Goal: Communication & Community: Participate in discussion

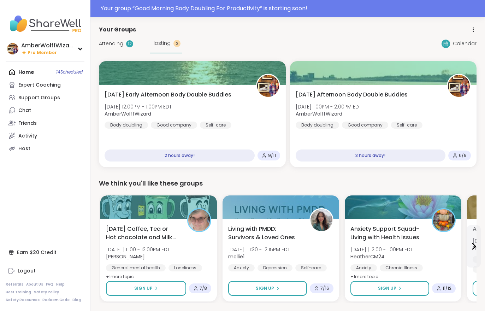
click at [121, 46] on span "Attending" at bounding box center [111, 43] width 24 height 7
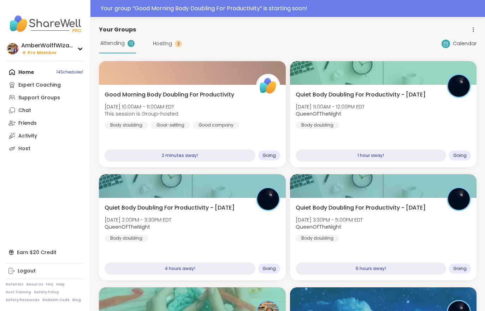
click at [196, 131] on div "Good Morning Body Doubling For Productivity [DATE] 10:00AM - 11:00AM EDT This s…" at bounding box center [192, 126] width 187 height 82
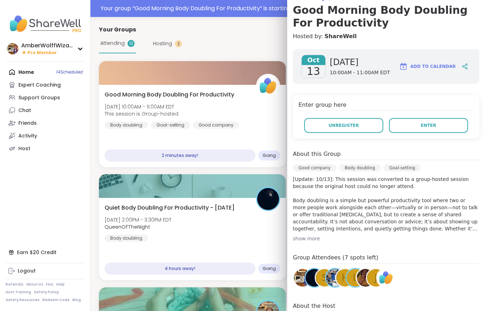
scroll to position [82, 0]
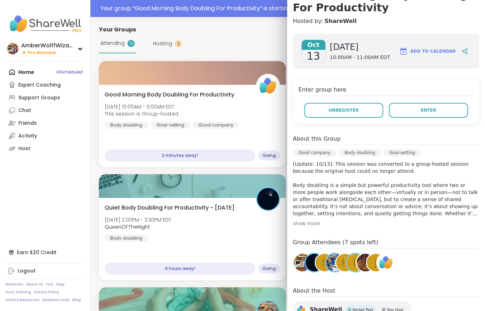
click at [33, 121] on div "Friends" at bounding box center [27, 123] width 18 height 7
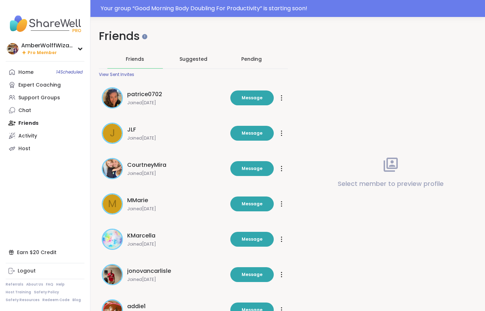
click at [30, 110] on div "Chat" at bounding box center [24, 110] width 13 height 7
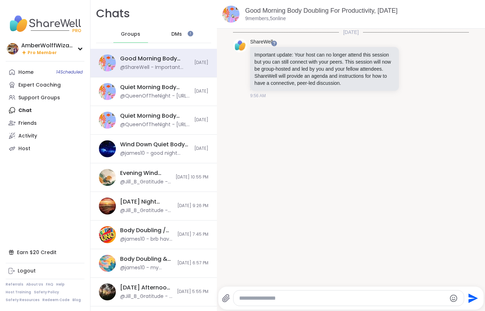
click at [34, 73] on link "Home 14 Scheduled" at bounding box center [45, 72] width 79 height 13
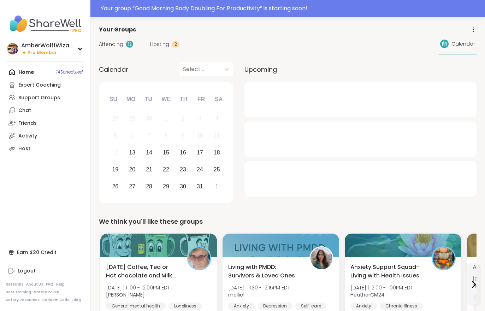
click at [160, 46] on span "Hosting" at bounding box center [159, 44] width 19 height 7
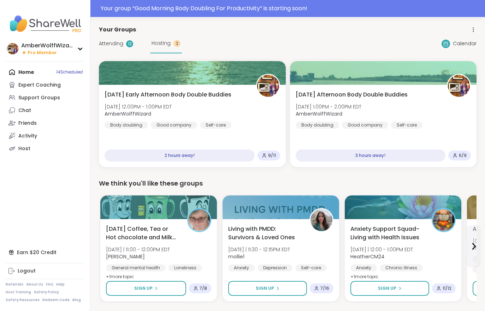
click at [118, 44] on span "Attending" at bounding box center [111, 43] width 24 height 7
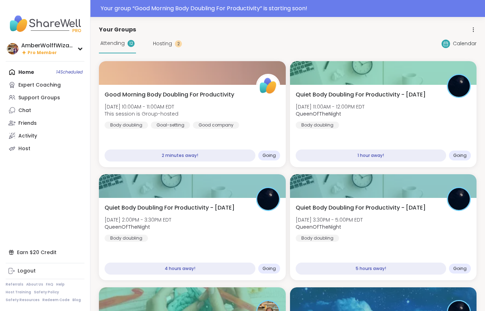
click at [111, 42] on span "Attending" at bounding box center [112, 43] width 24 height 7
click at [119, 76] on div at bounding box center [192, 73] width 187 height 24
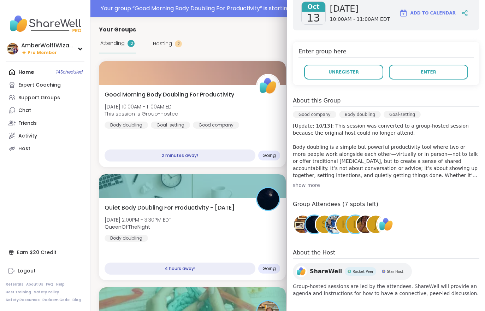
scroll to position [120, 0]
click at [422, 83] on div "Enter group here Unregister Enter" at bounding box center [386, 62] width 187 height 43
click at [429, 56] on h4 "Enter group here" at bounding box center [386, 52] width 175 height 10
click at [439, 77] on button "Enter" at bounding box center [428, 71] width 79 height 15
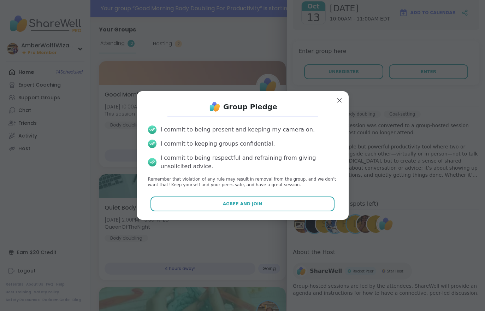
click at [274, 187] on p "Remember that violation of any rule may result in removal from the group, and w…" at bounding box center [242, 182] width 189 height 12
click at [275, 207] on button "Agree and Join" at bounding box center [243, 203] width 184 height 15
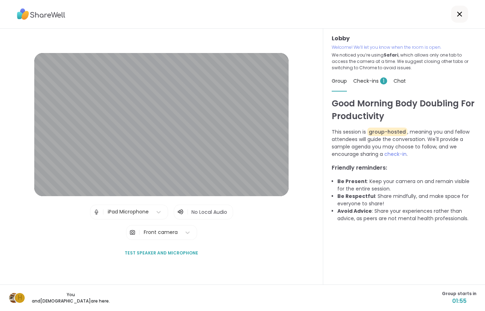
click at [376, 76] on div "Check-ins 1" at bounding box center [370, 81] width 34 height 20
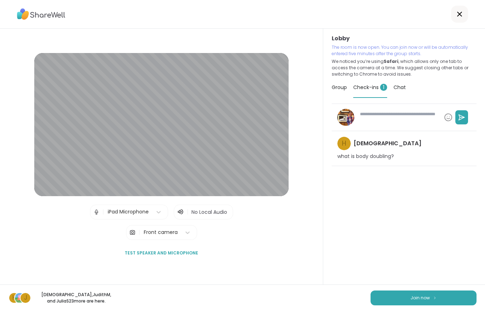
click at [454, 294] on button "Join now" at bounding box center [424, 297] width 106 height 15
type textarea "*"
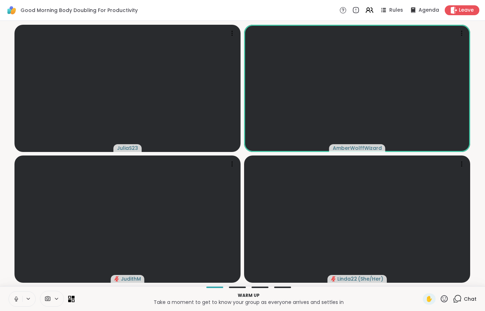
click at [9, 304] on button at bounding box center [15, 299] width 13 height 15
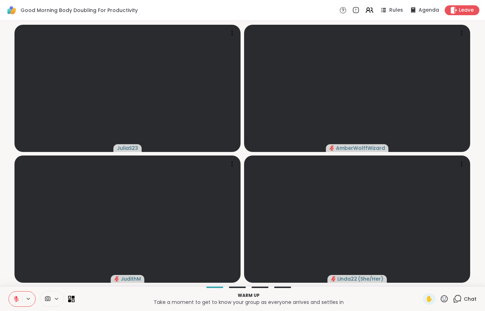
click at [7, 304] on div "Warm up Take a moment to get to know your group as everyone arrives and settles…" at bounding box center [242, 298] width 485 height 25
click at [9, 297] on button at bounding box center [15, 299] width 13 height 15
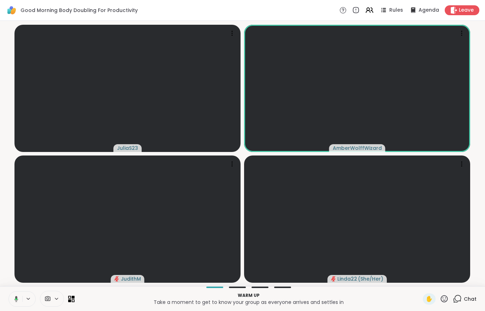
click at [12, 304] on button at bounding box center [15, 299] width 14 height 15
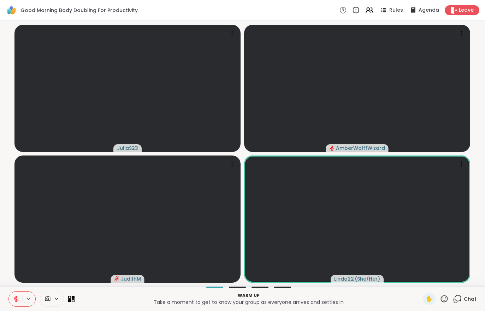
click at [9, 305] on button at bounding box center [15, 299] width 13 height 15
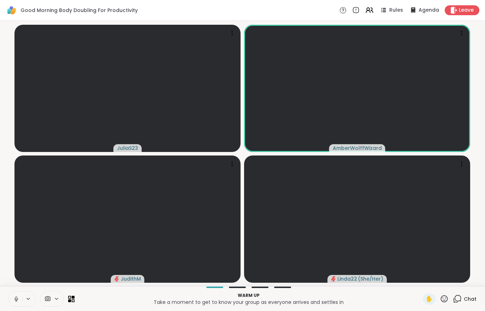
click at [11, 299] on button at bounding box center [15, 299] width 13 height 15
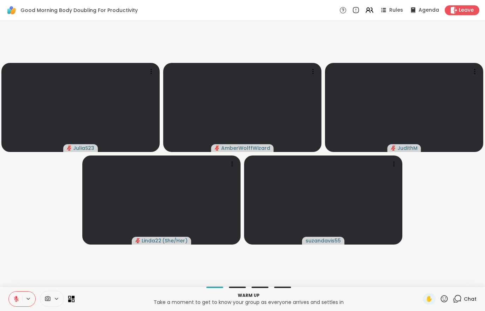
click at [15, 296] on icon at bounding box center [16, 299] width 6 height 6
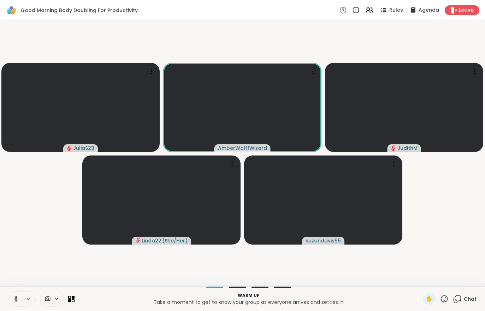
click at [11, 299] on button at bounding box center [15, 299] width 14 height 15
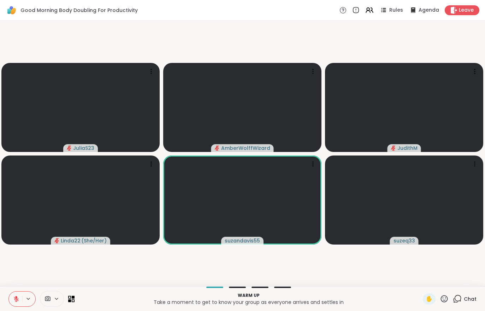
click at [19, 297] on icon at bounding box center [16, 299] width 6 height 6
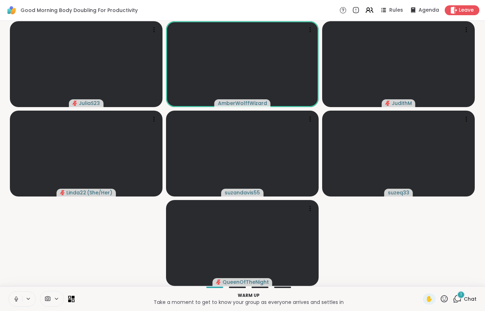
click at [474, 304] on div "1 Chat" at bounding box center [465, 298] width 24 height 11
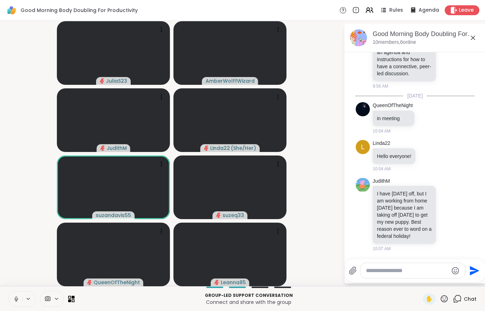
scroll to position [113, 0]
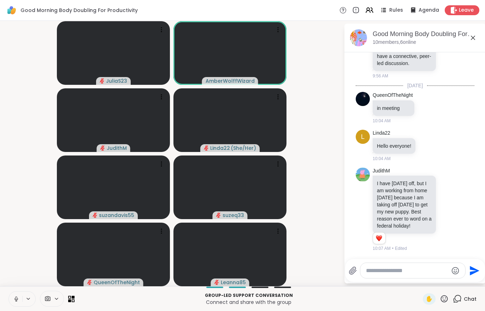
click at [466, 8] on span "Leave" at bounding box center [466, 10] width 15 height 7
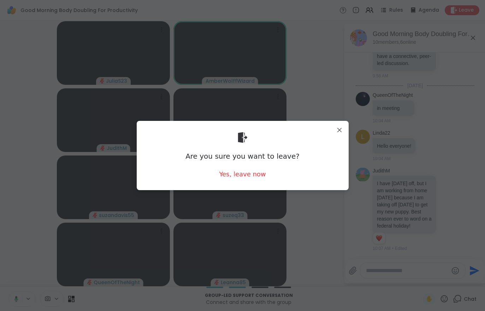
click at [249, 167] on div "Are you sure you want to leave? Yes, leave now" at bounding box center [242, 156] width 201 height 58
click at [245, 170] on div "Yes, leave now" at bounding box center [242, 174] width 47 height 9
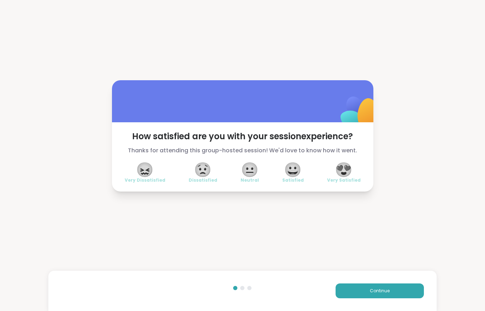
click at [381, 292] on span "Continue" at bounding box center [380, 291] width 20 height 6
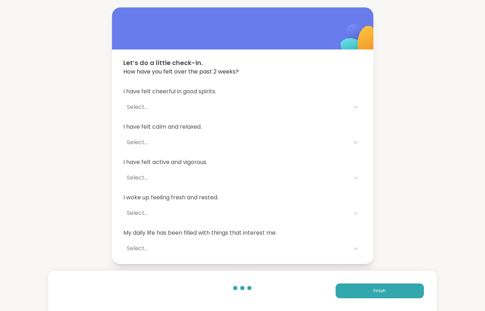
click at [383, 292] on span "Finish" at bounding box center [380, 291] width 12 height 6
